Goal: Find specific page/section: Find specific page/section

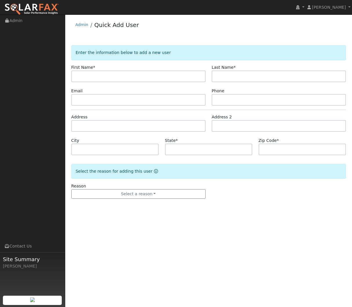
click at [75, 27] on div "Admin Quick Add User" at bounding box center [208, 26] width 275 height 18
click at [84, 25] on link "Admin" at bounding box center [81, 24] width 13 height 5
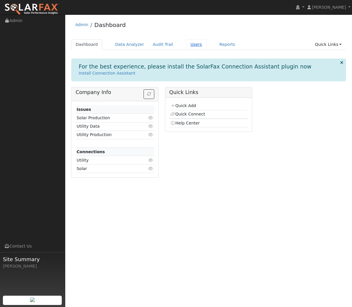
click at [188, 45] on link "Users" at bounding box center [196, 44] width 20 height 11
